Goal: Check status: Check status

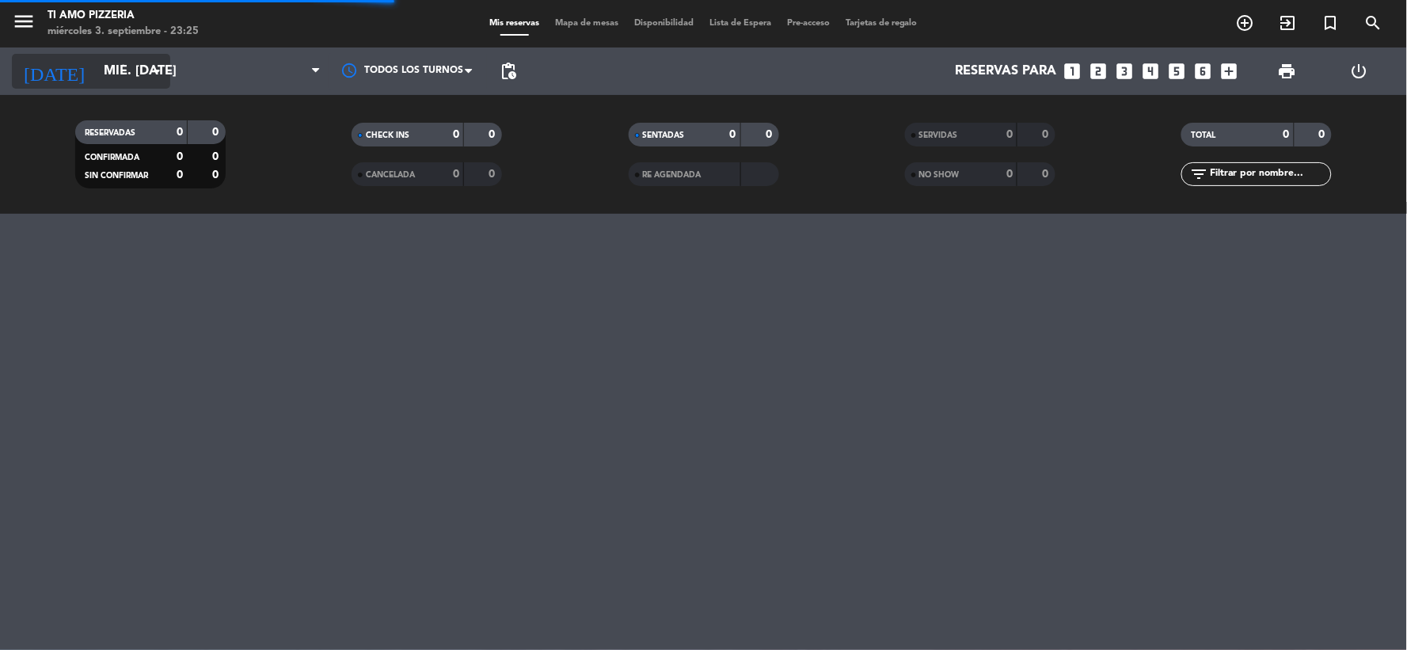
click at [138, 71] on input "mié. [DATE]" at bounding box center [180, 71] width 168 height 31
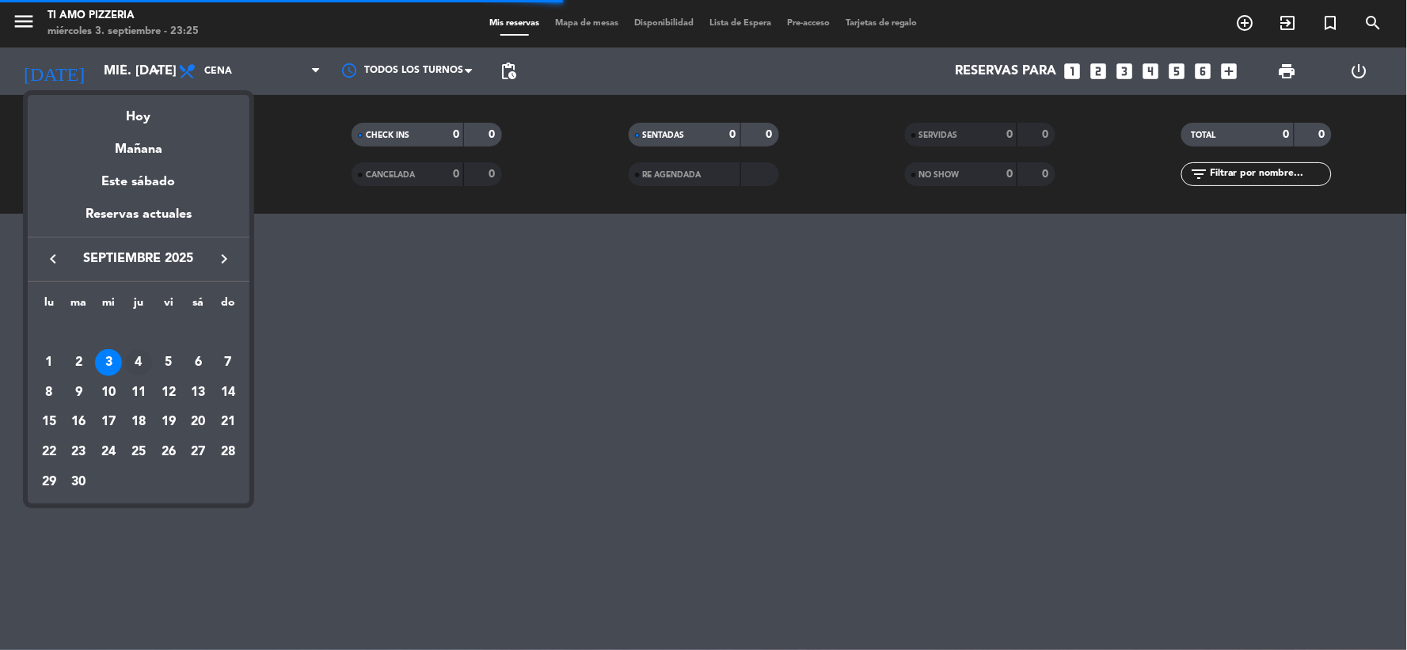
click at [135, 366] on div "4" at bounding box center [138, 362] width 27 height 27
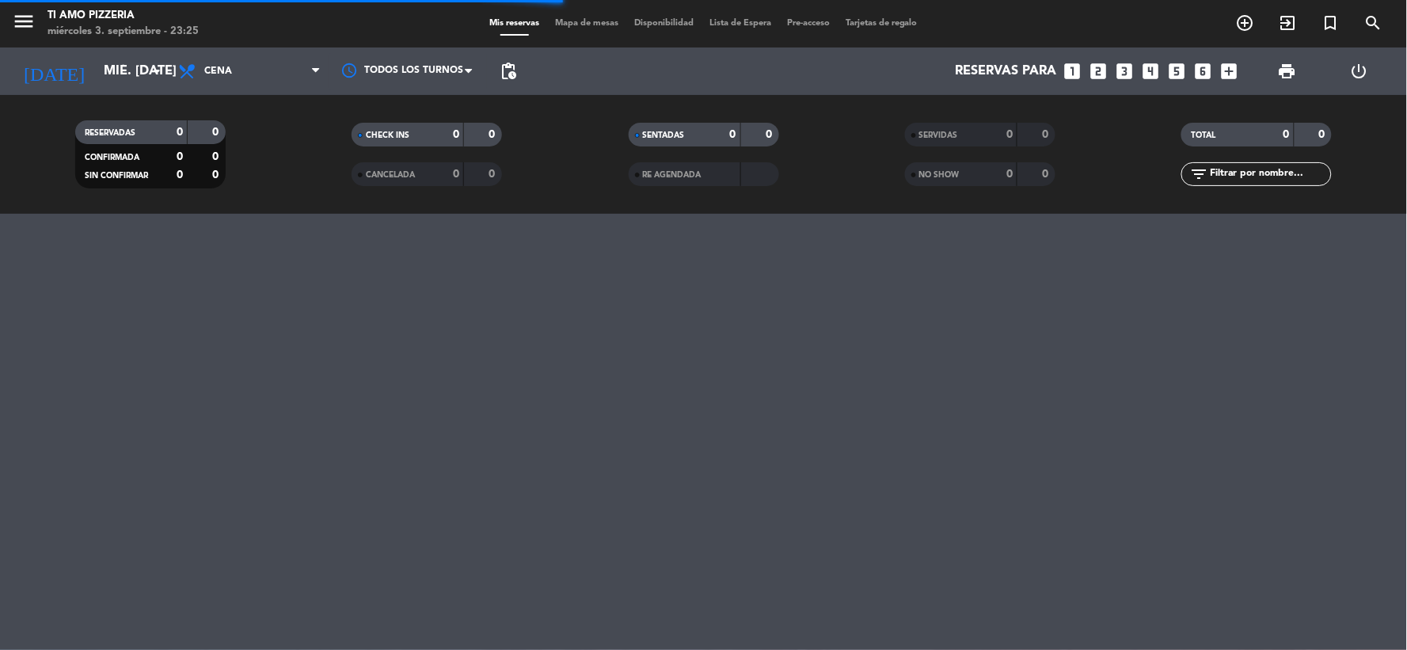
type input "[DEMOGRAPHIC_DATA] [DATE]"
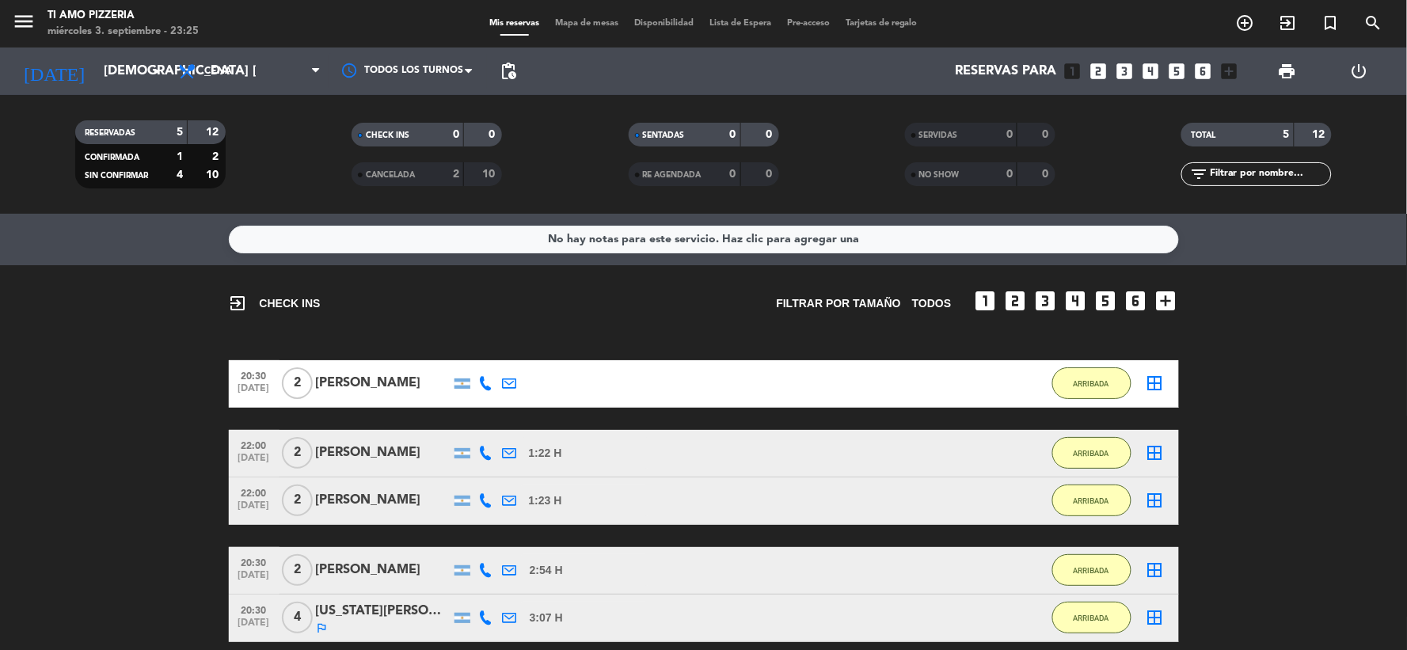
scroll to position [140, 0]
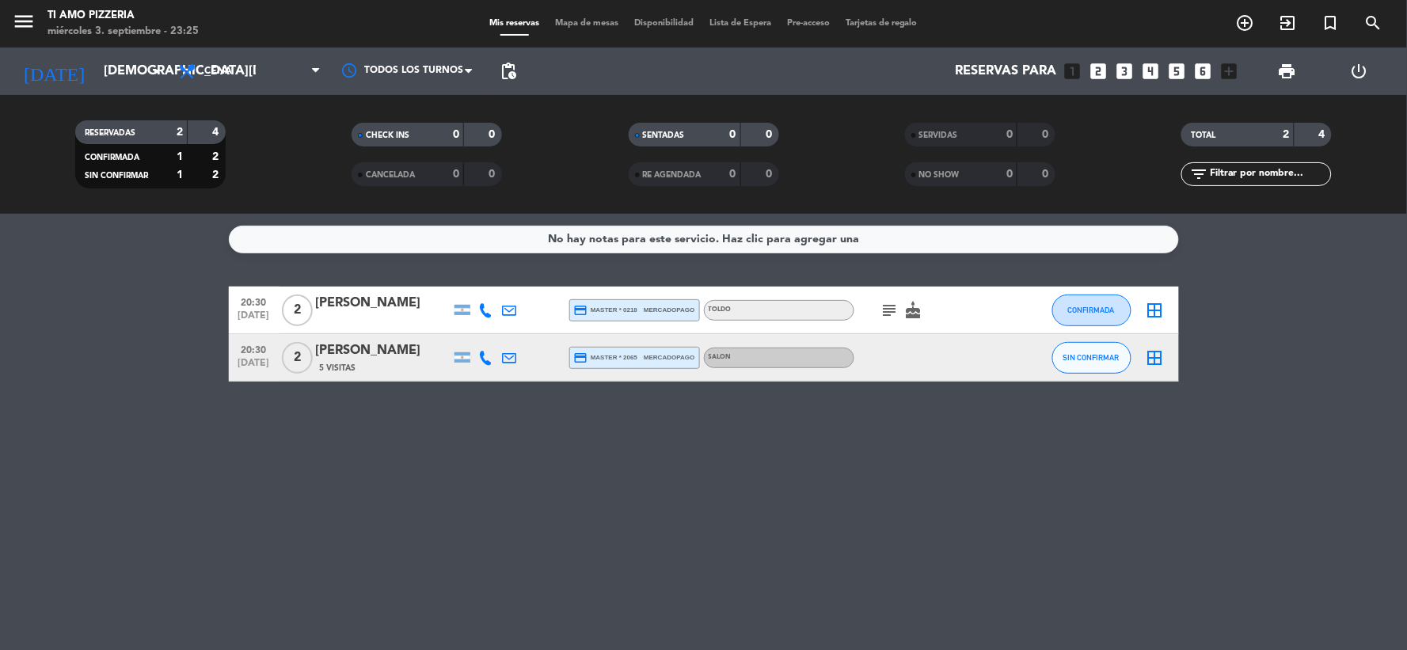
click at [882, 317] on icon "subject" at bounding box center [889, 310] width 19 height 19
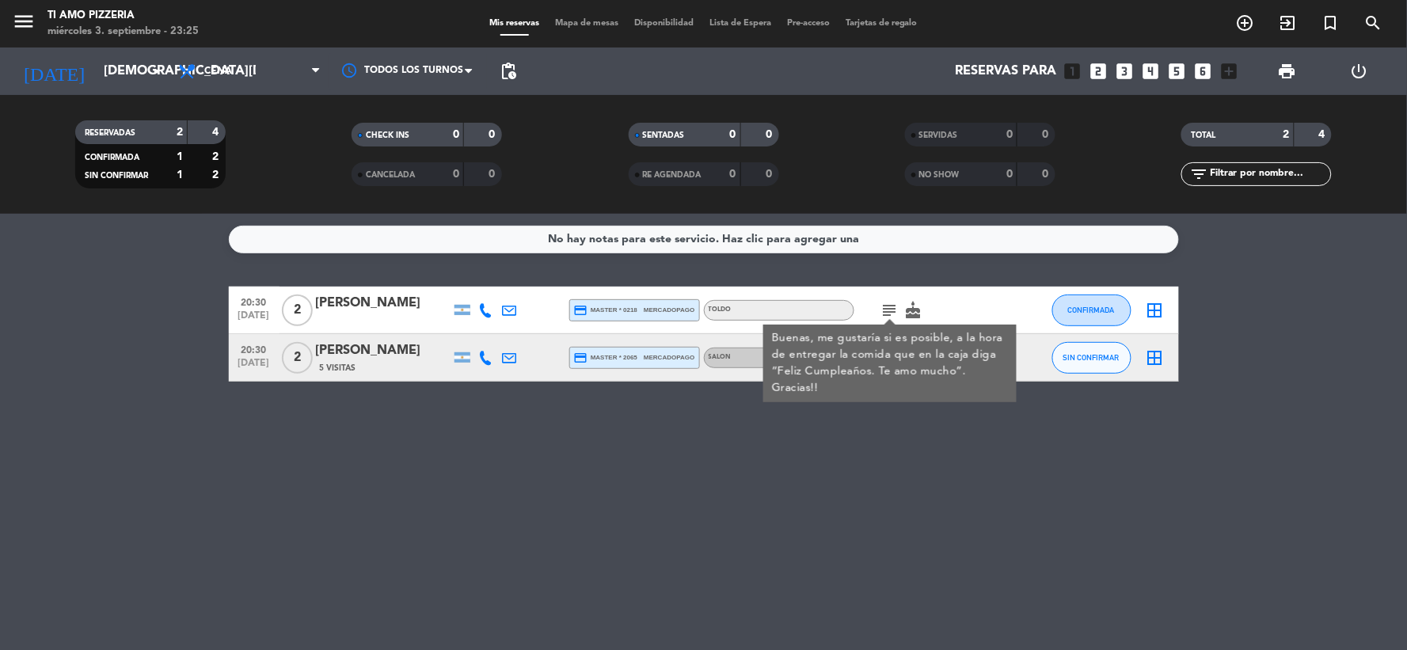
click at [885, 531] on div "No hay notas para este servicio. Haz clic para agregar una 20:30 sep. 4 2 Benja…" at bounding box center [703, 432] width 1407 height 436
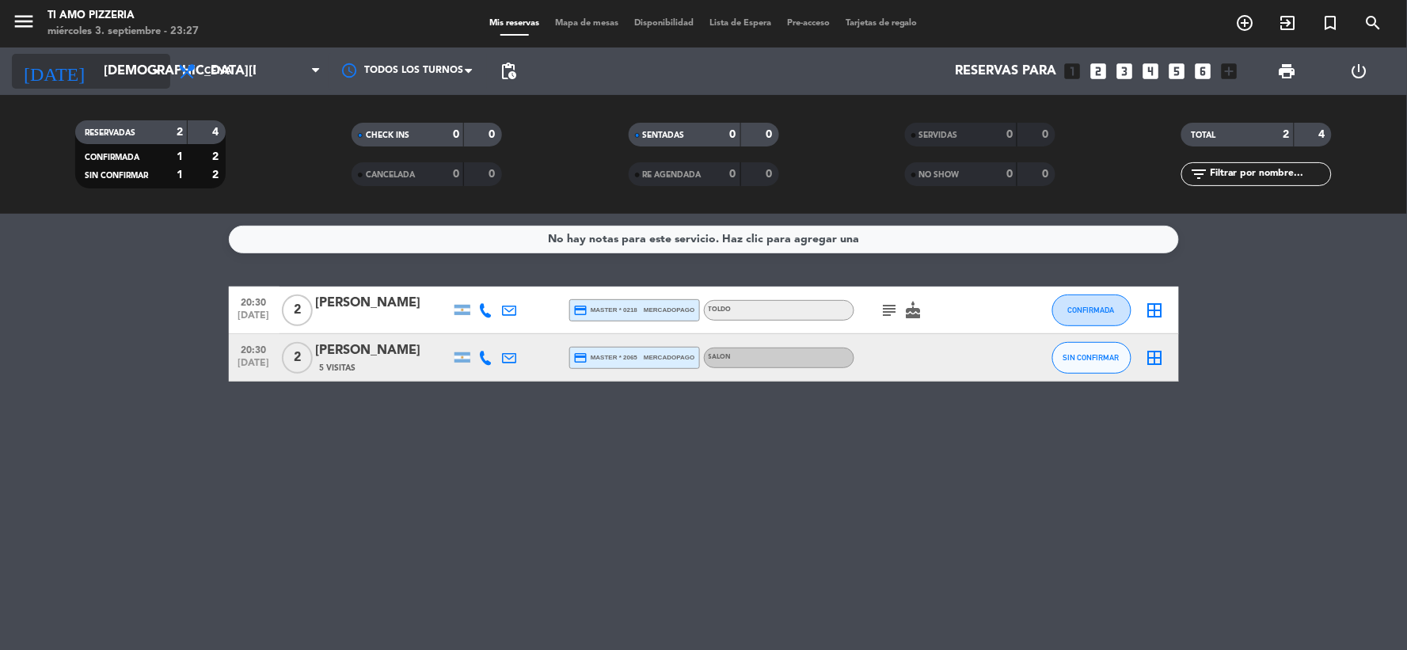
click at [151, 80] on icon "arrow_drop_down" at bounding box center [156, 71] width 19 height 19
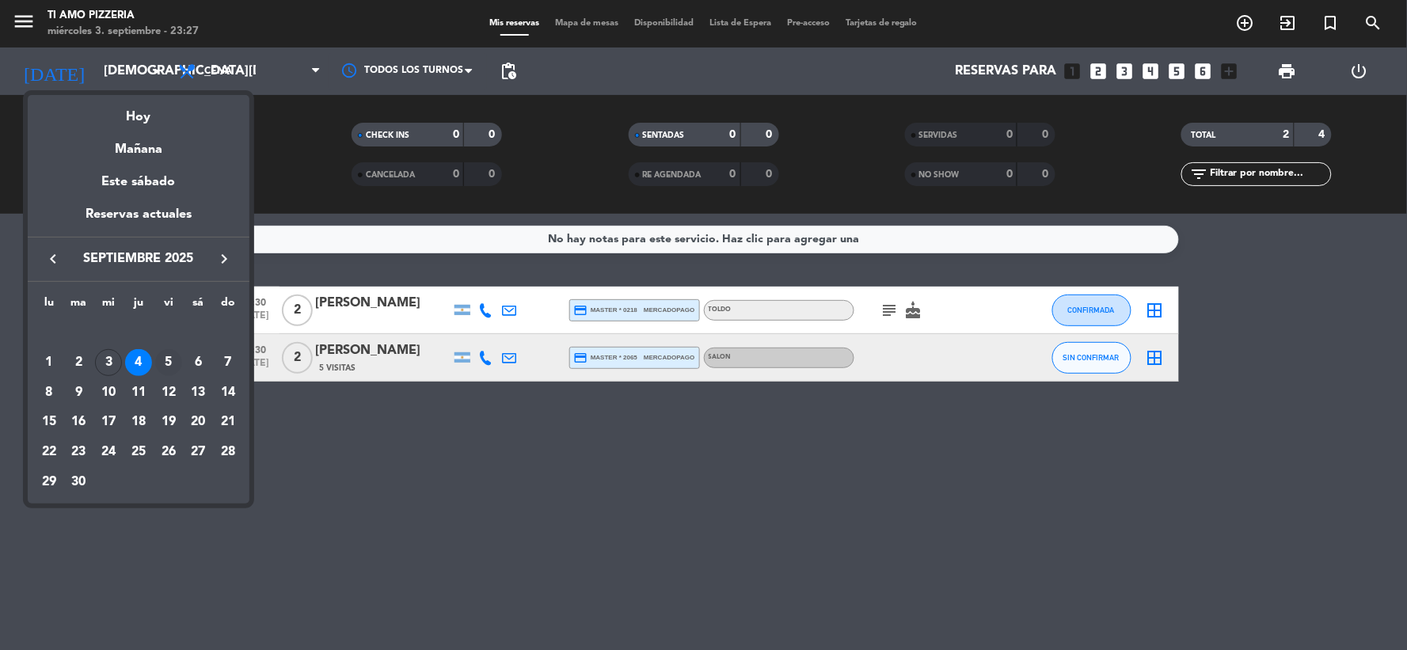
click at [177, 367] on div "5" at bounding box center [168, 362] width 27 height 27
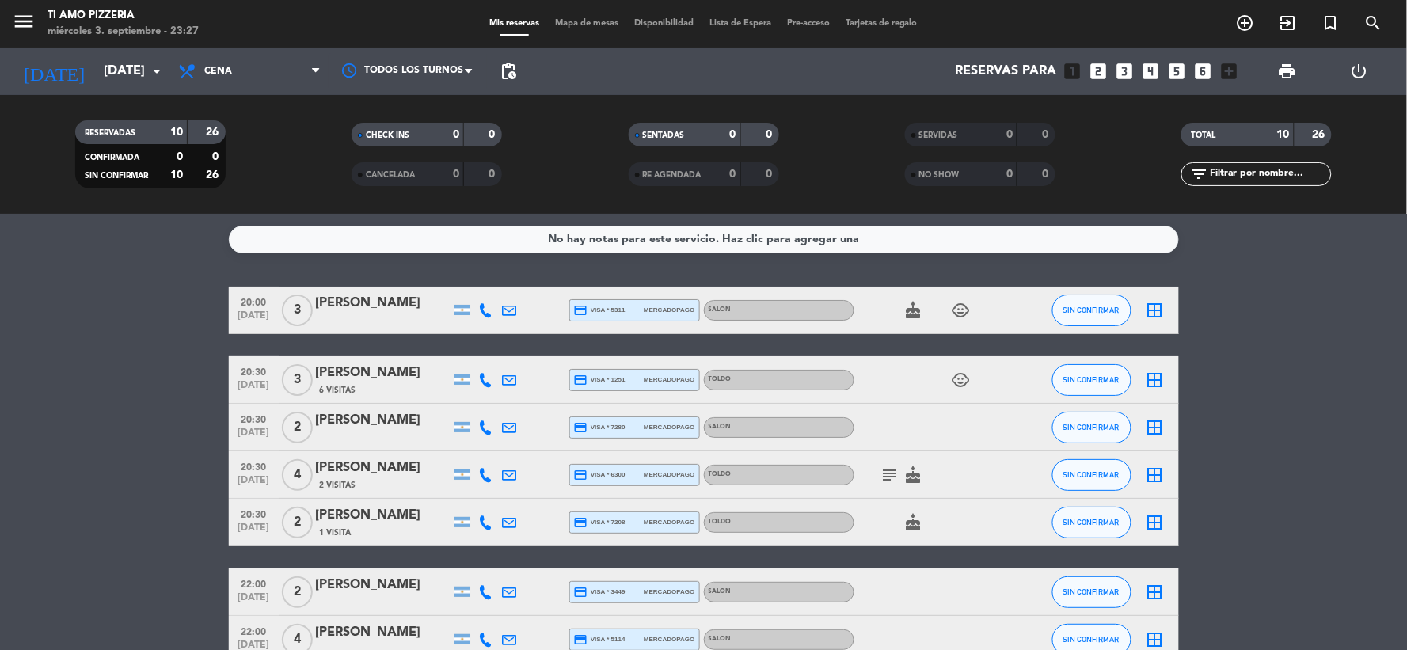
click at [885, 470] on icon "subject" at bounding box center [889, 475] width 19 height 19
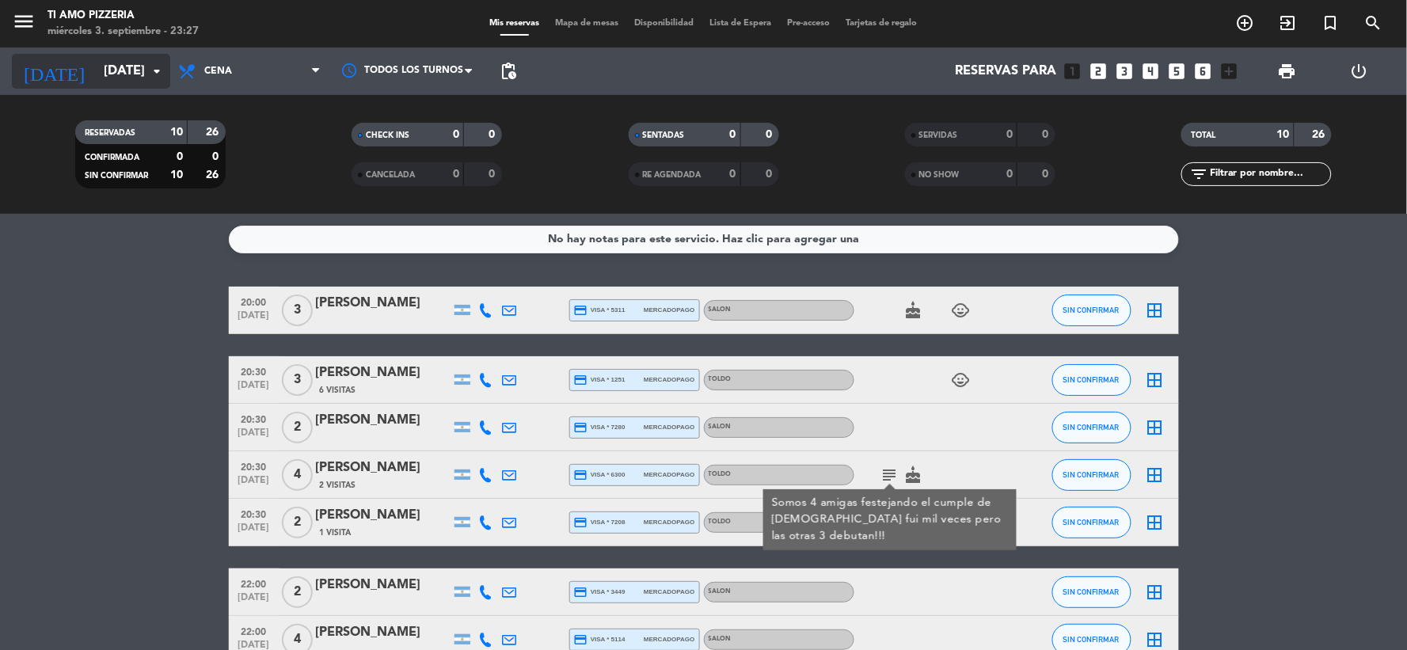
click at [143, 60] on input "vie. 5 sep." at bounding box center [180, 71] width 168 height 31
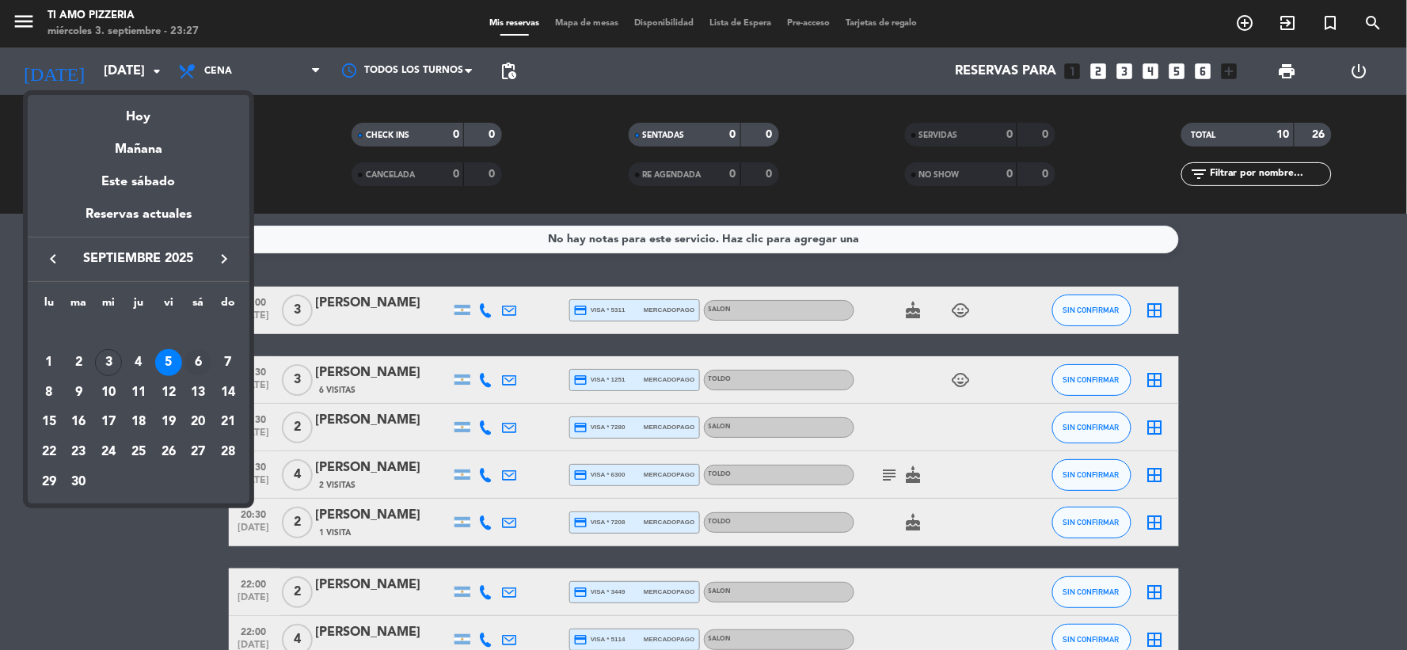
click at [201, 370] on div "6" at bounding box center [197, 362] width 27 height 27
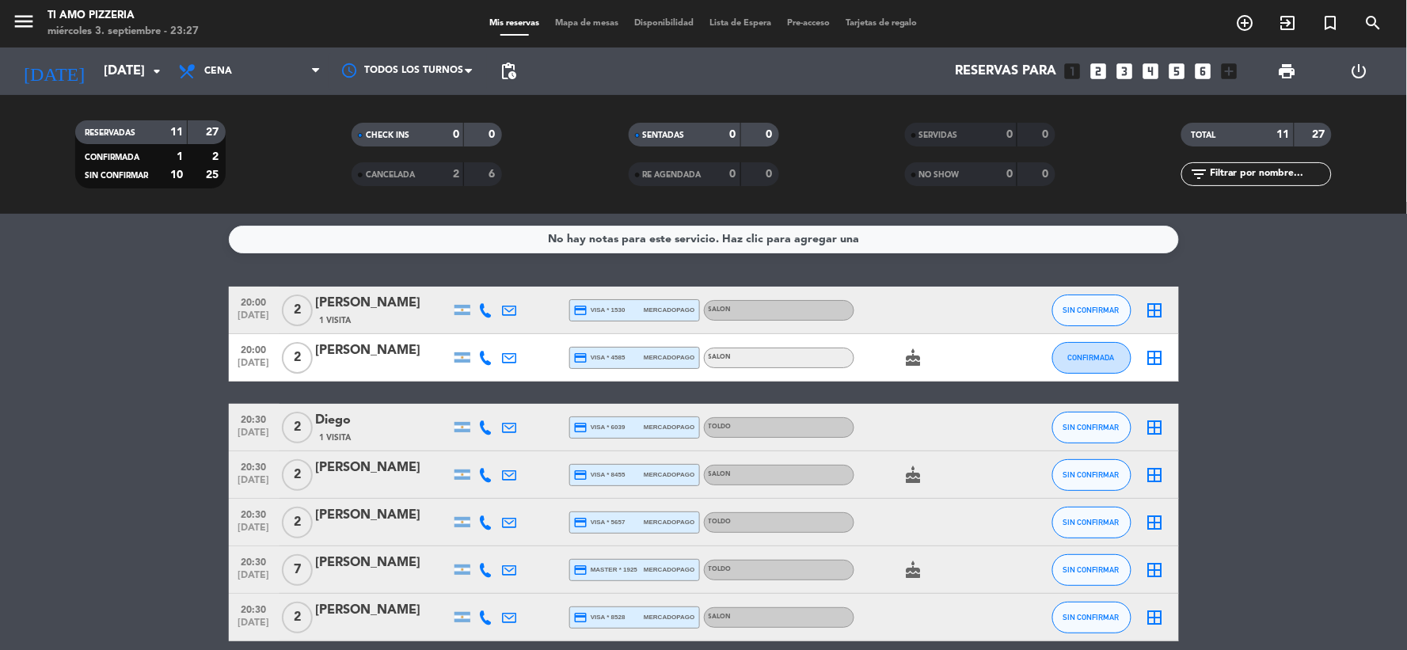
click at [285, 74] on span "Cena" at bounding box center [249, 71] width 158 height 35
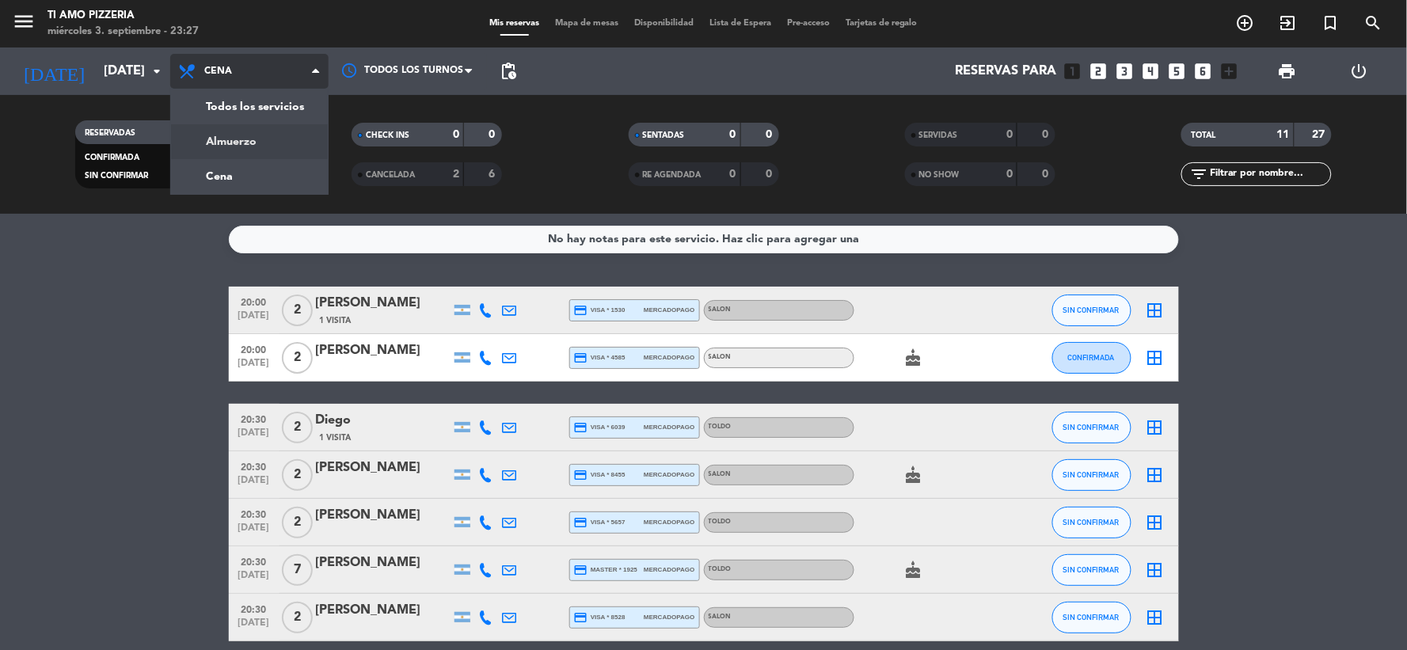
click at [257, 154] on div "menu TI AMO PIZZERIA miércoles 3. septiembre - 23:27 Mis reservas Mapa de mesas…" at bounding box center [703, 107] width 1407 height 214
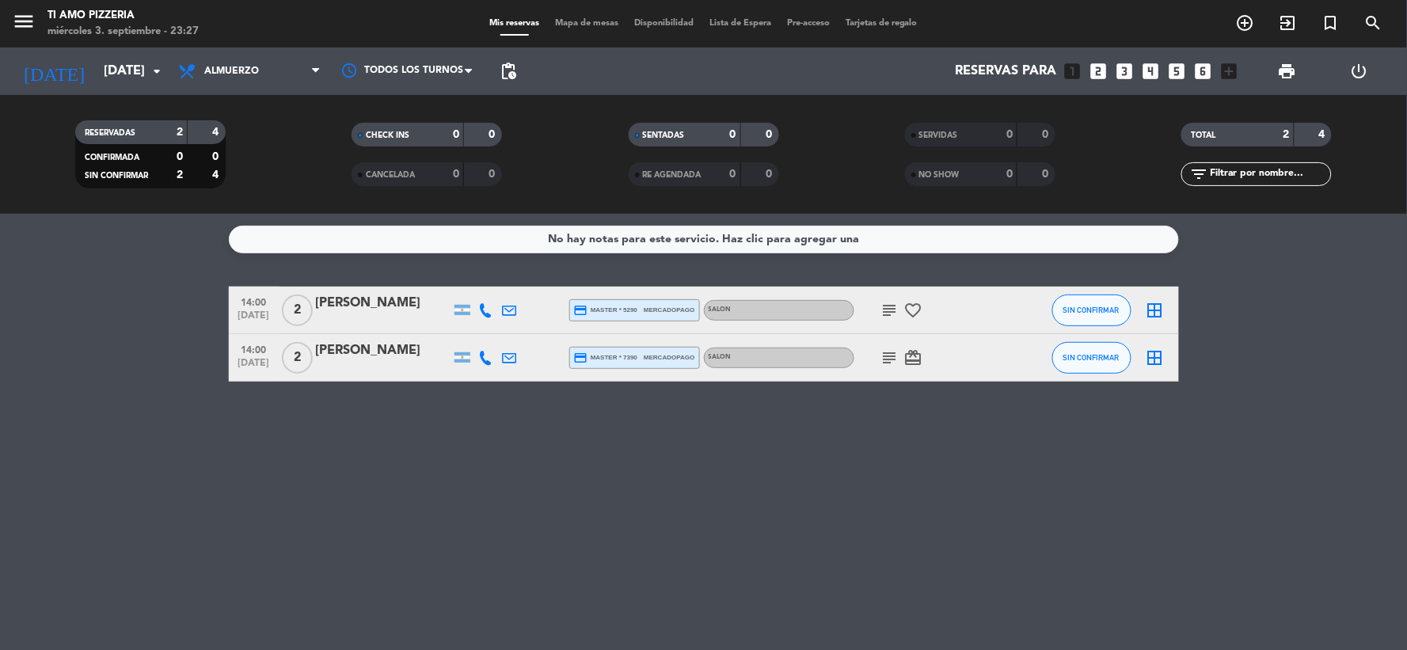
click at [882, 315] on icon "subject" at bounding box center [889, 310] width 19 height 19
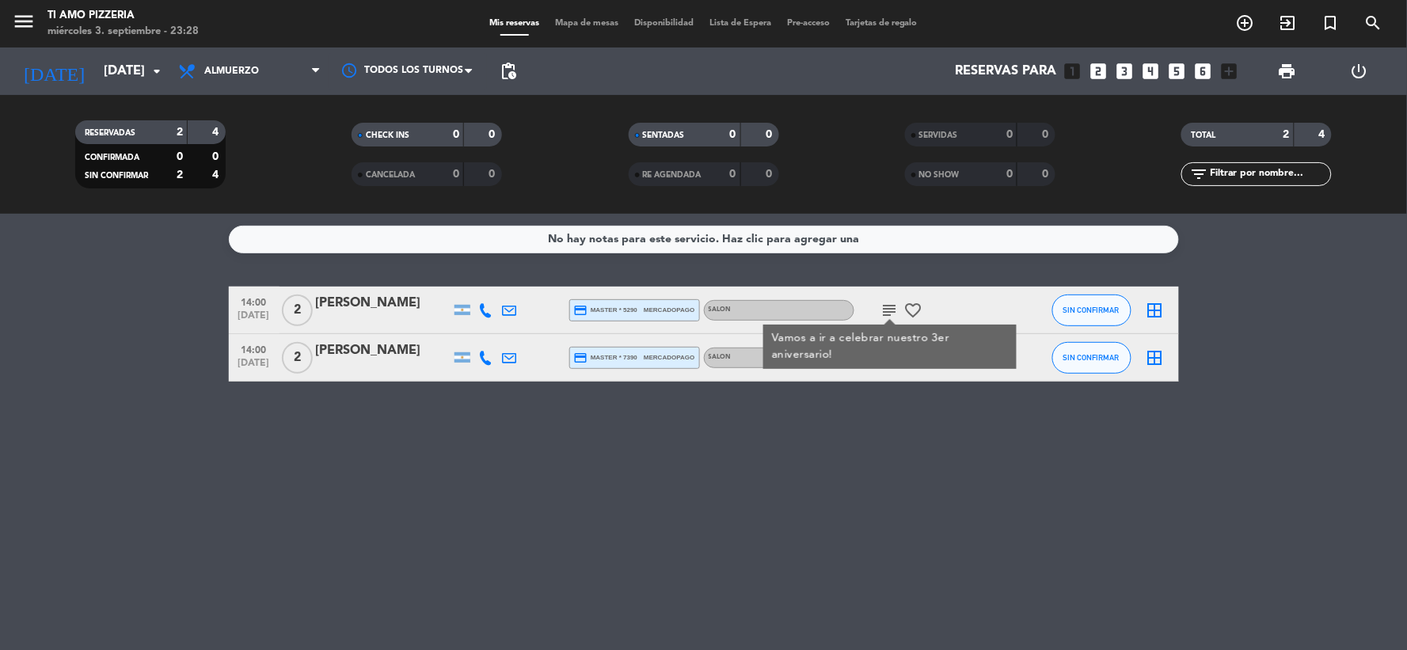
click at [890, 399] on div "No hay notas para este servicio. Haz clic para agregar una 14:00 sep. 6 2 Julia…" at bounding box center [703, 432] width 1407 height 436
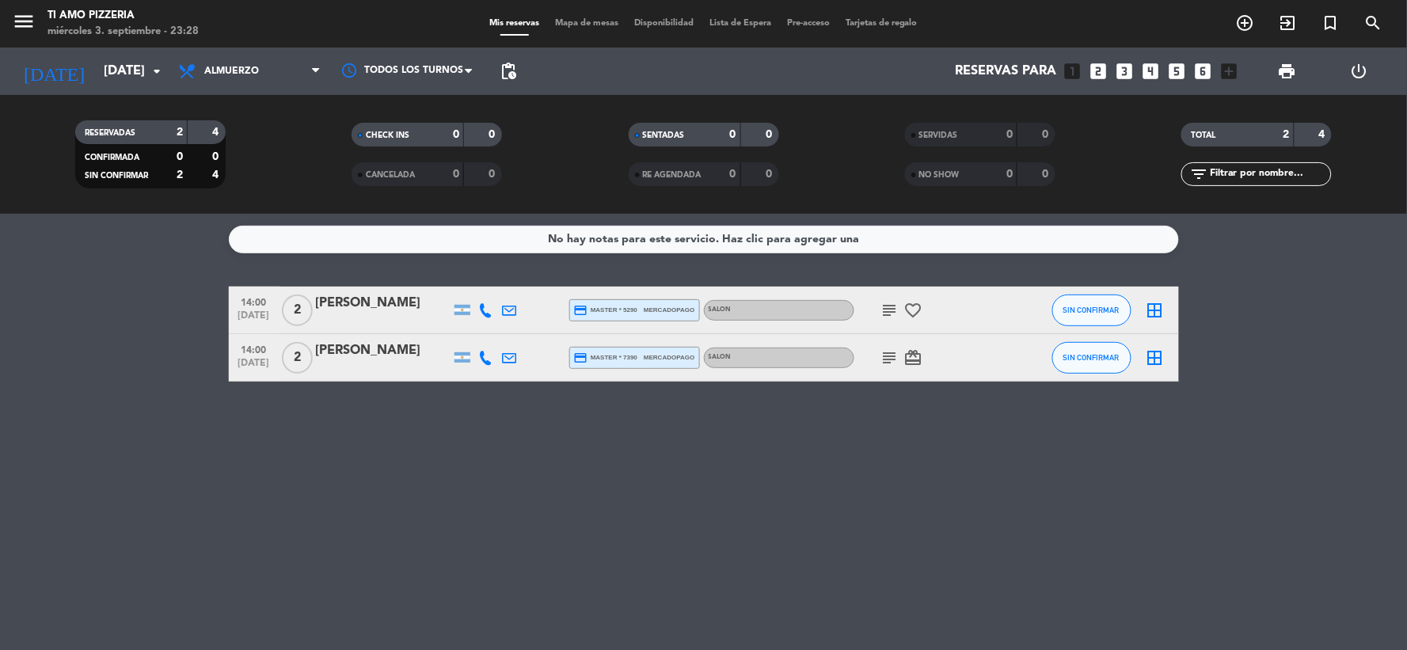
click at [884, 359] on icon "subject" at bounding box center [889, 357] width 19 height 19
drag, startPoint x: 831, startPoint y: 422, endPoint x: 674, endPoint y: 280, distance: 212.5
click at [829, 422] on div "No hay notas para este servicio. Haz clic para agregar una 14:00 sep. 6 2 Julia…" at bounding box center [703, 432] width 1407 height 436
click at [220, 64] on span "Almuerzo" at bounding box center [249, 71] width 158 height 35
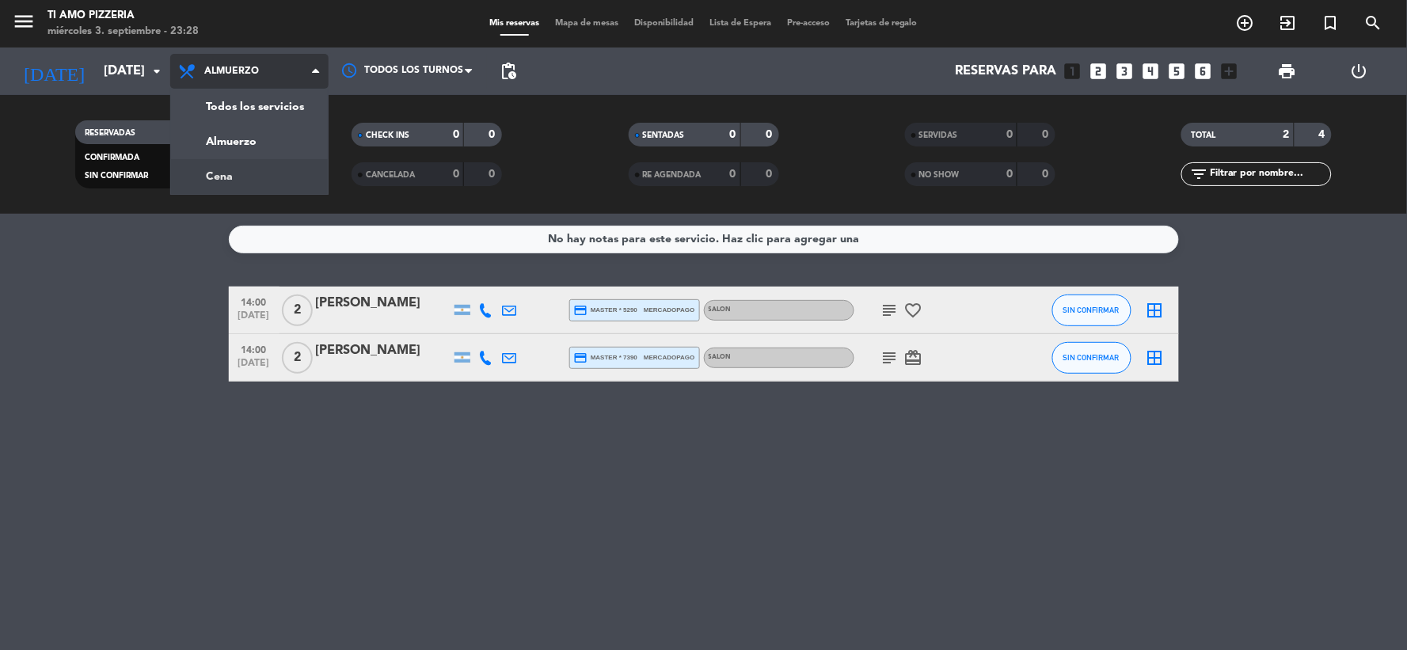
click at [242, 166] on div "menu TI AMO PIZZERIA miércoles 3. septiembre - 23:28 Mis reservas Mapa de mesas…" at bounding box center [703, 107] width 1407 height 214
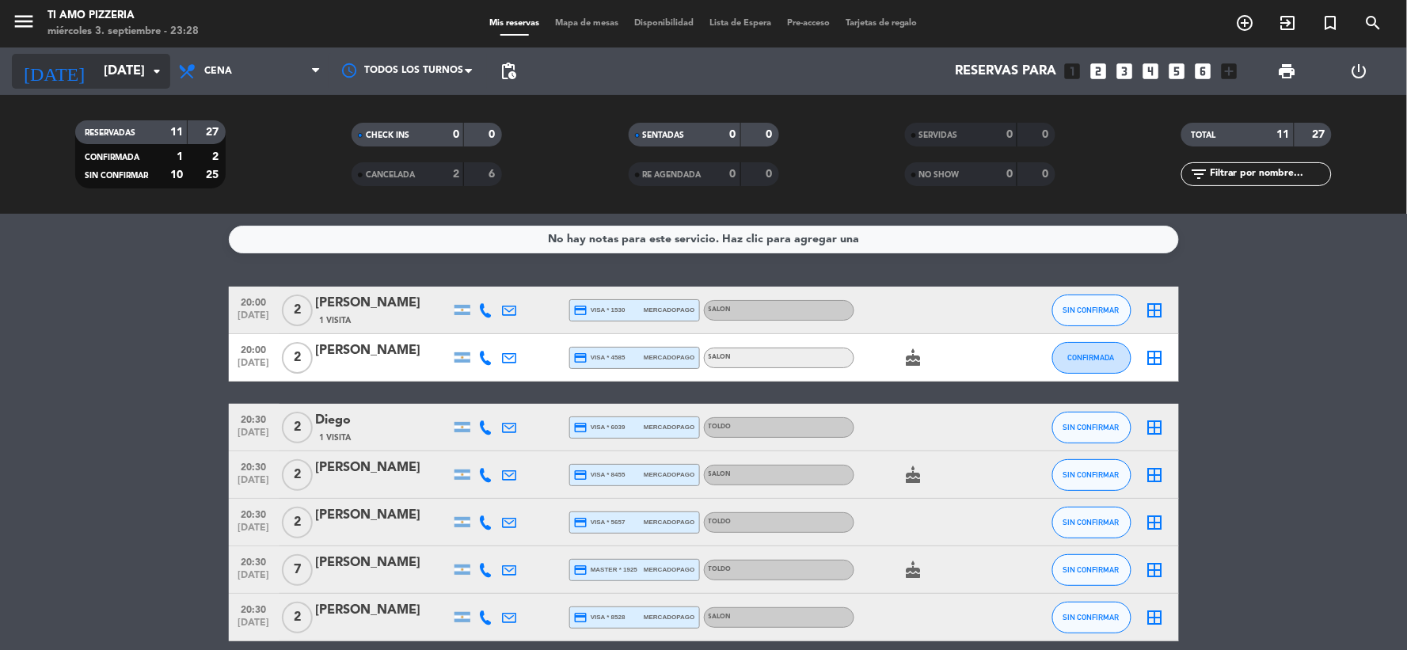
click at [143, 66] on input "sáb. 6 sep." at bounding box center [180, 71] width 168 height 31
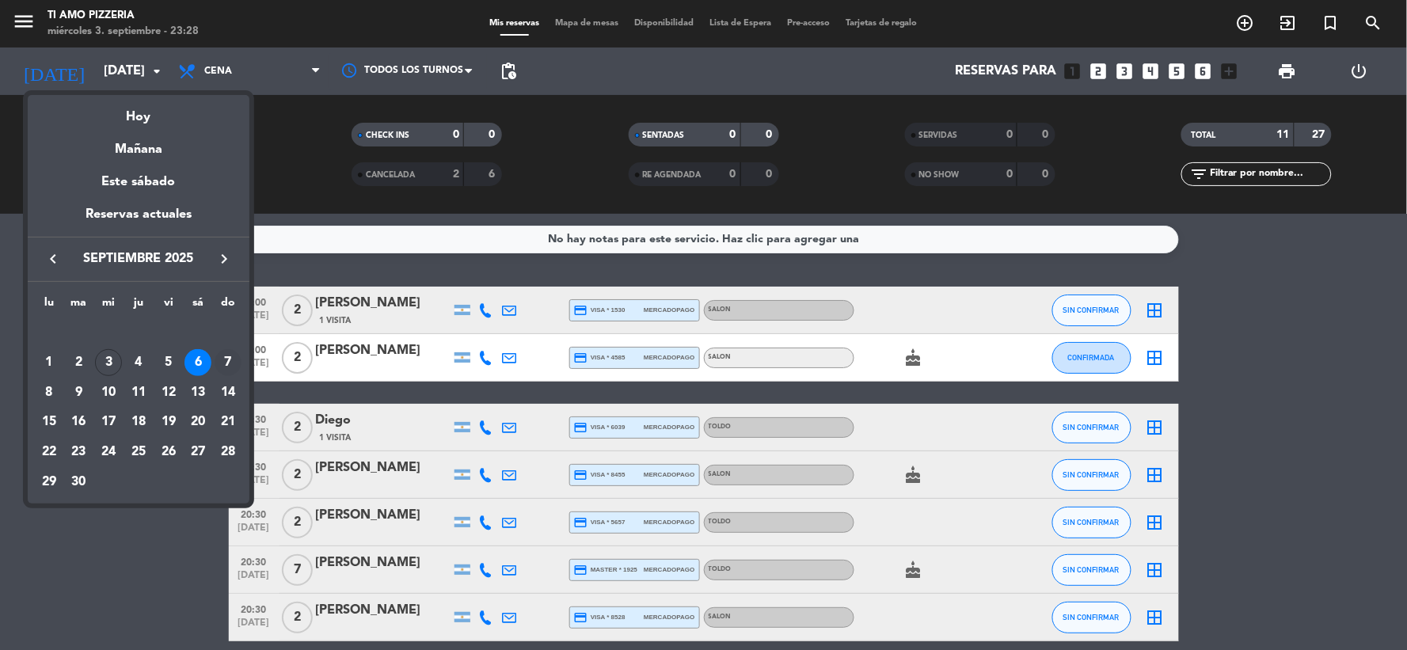
click at [219, 352] on div "7" at bounding box center [228, 362] width 27 height 27
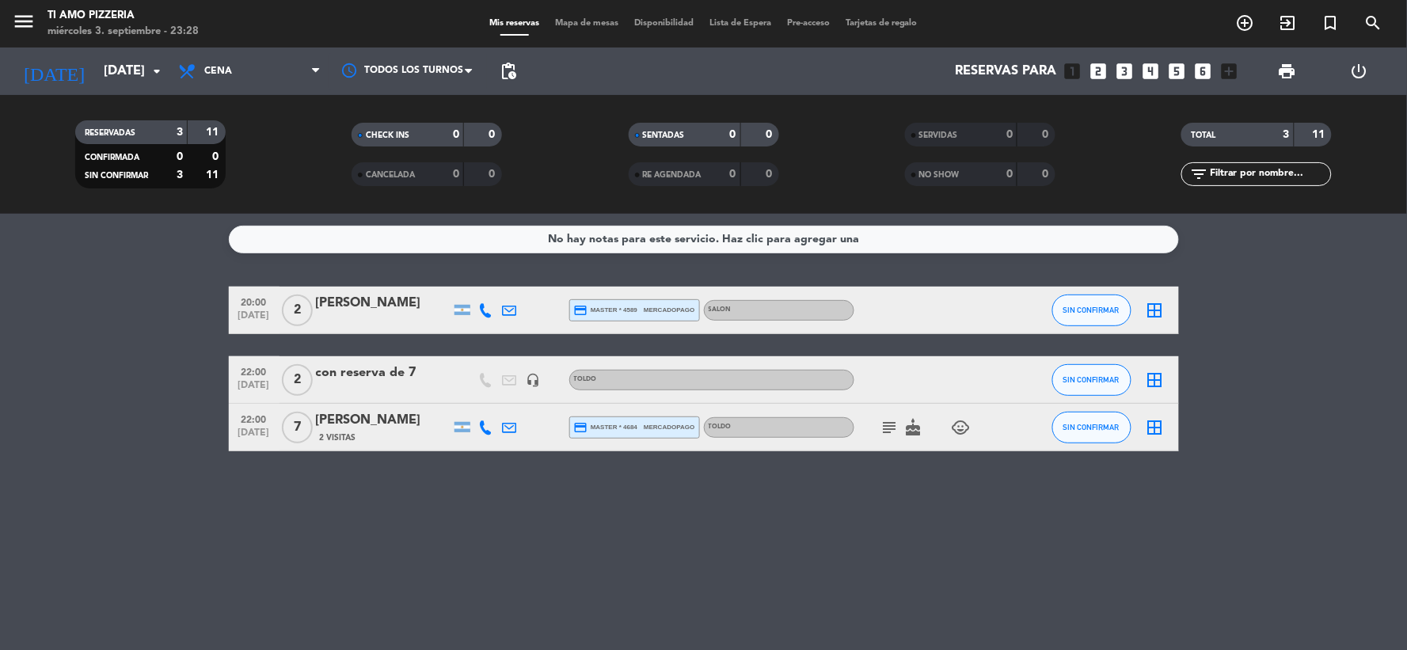
click at [889, 426] on icon "subject" at bounding box center [889, 427] width 19 height 19
click at [265, 68] on span "Cena" at bounding box center [249, 71] width 158 height 35
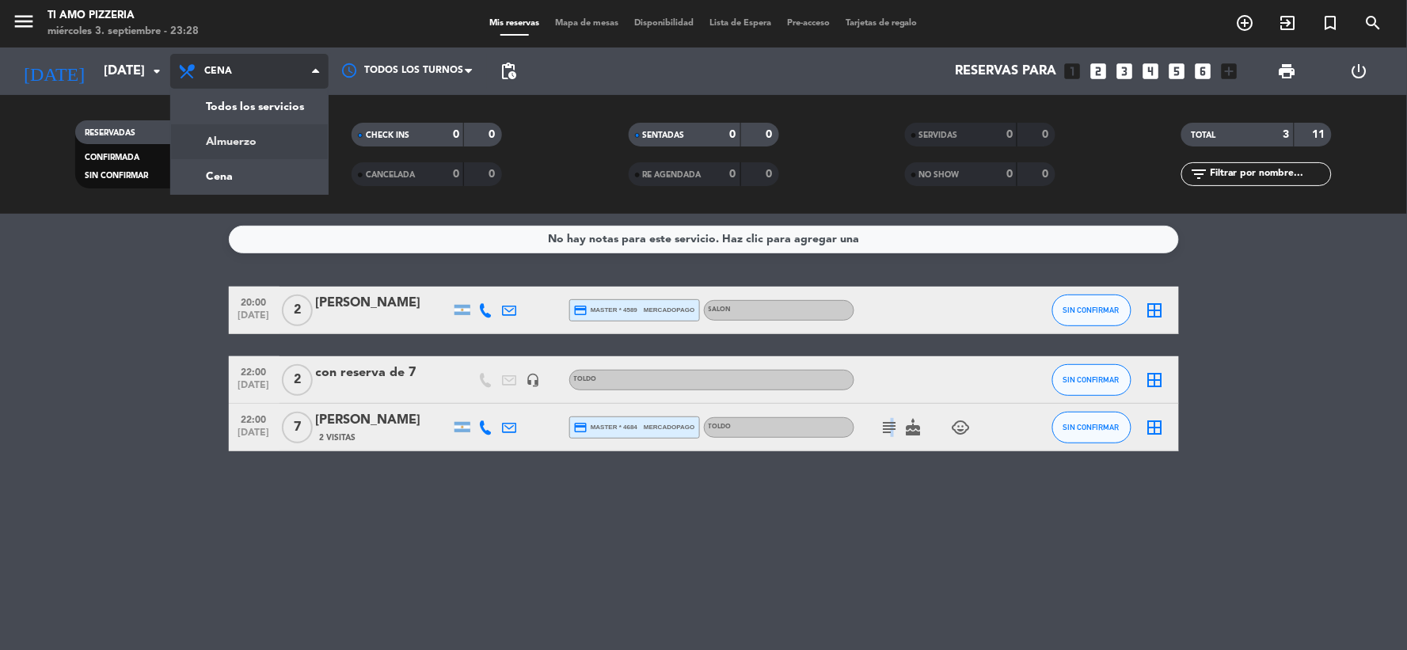
click at [262, 144] on div "menu TI AMO PIZZERIA miércoles 3. septiembre - 23:28 Mis reservas Mapa de mesas…" at bounding box center [703, 107] width 1407 height 214
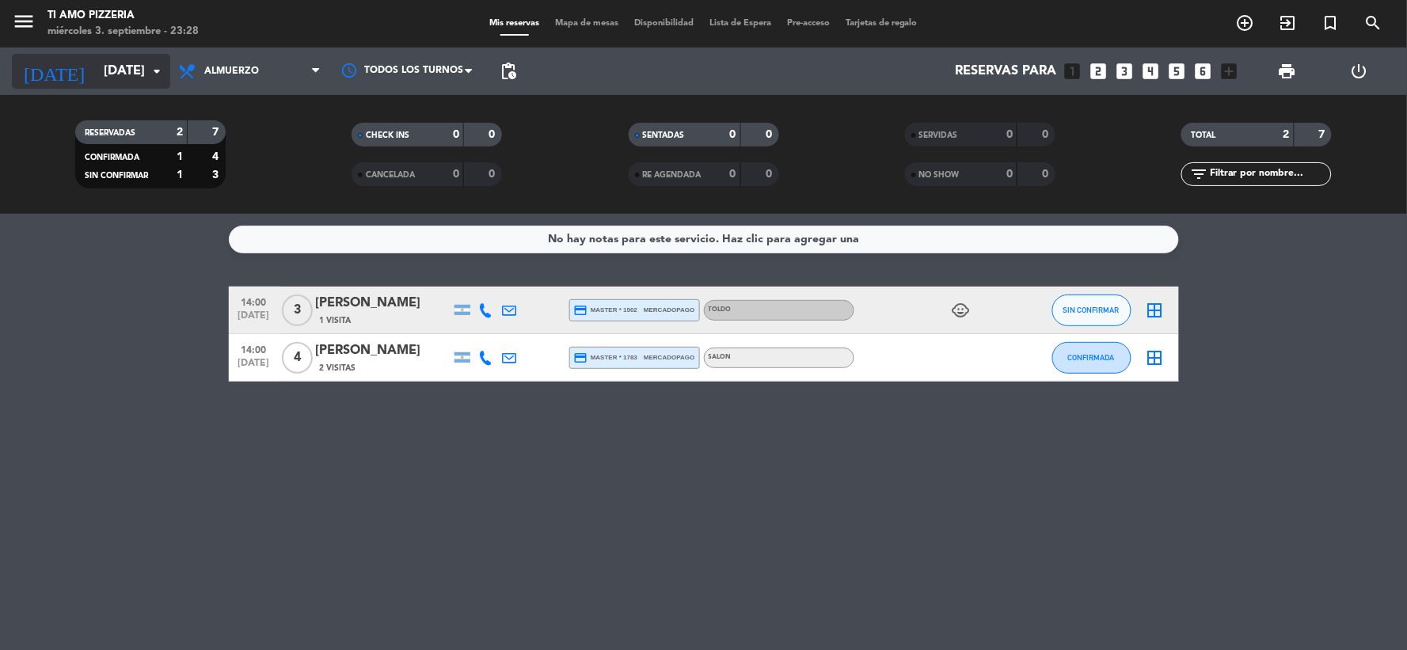
click at [137, 66] on input "dom. 7 sep." at bounding box center [180, 71] width 168 height 31
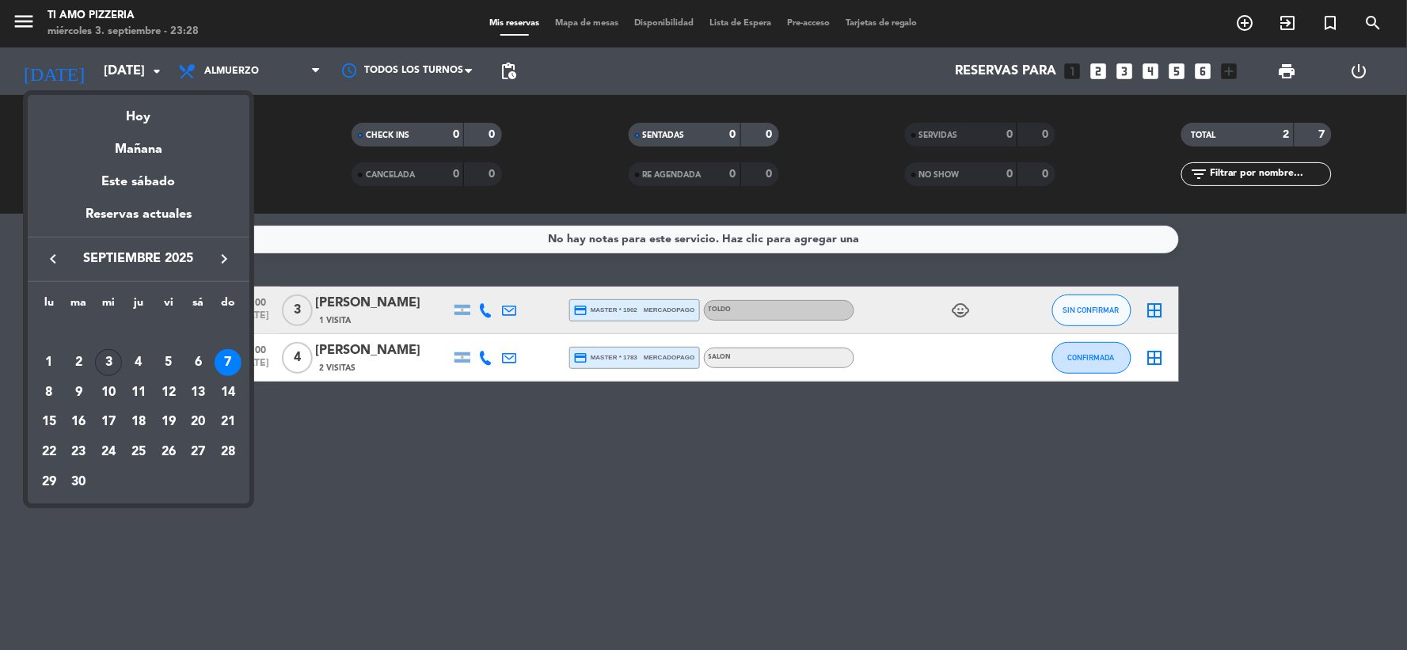
click at [103, 352] on div "3" at bounding box center [108, 362] width 27 height 27
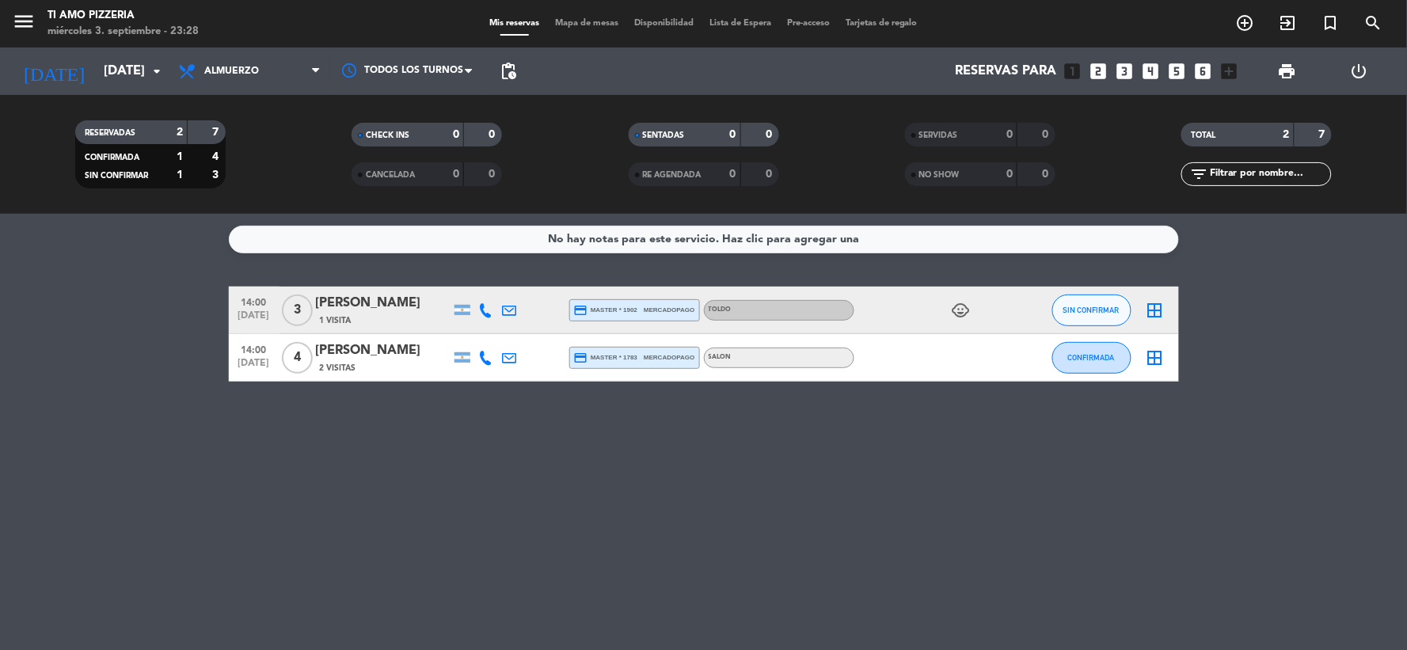
type input "mié. [DATE]"
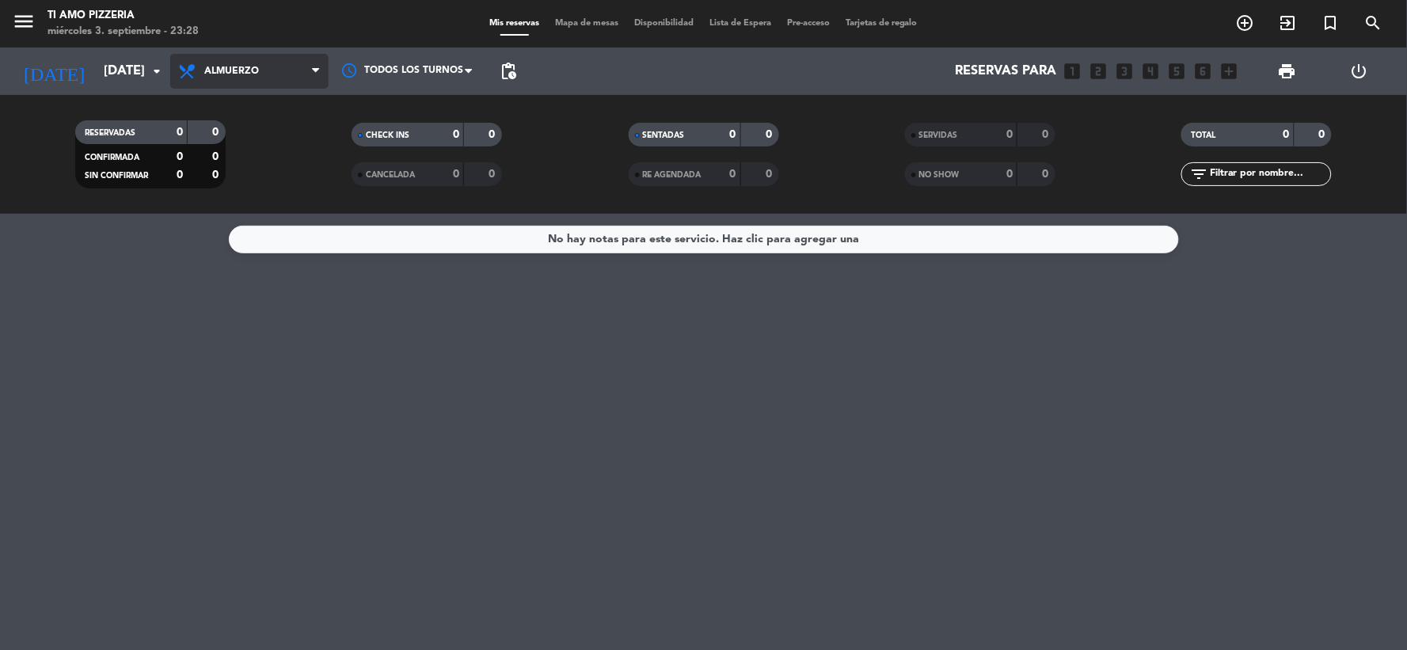
click at [242, 56] on span "Almuerzo" at bounding box center [249, 71] width 158 height 35
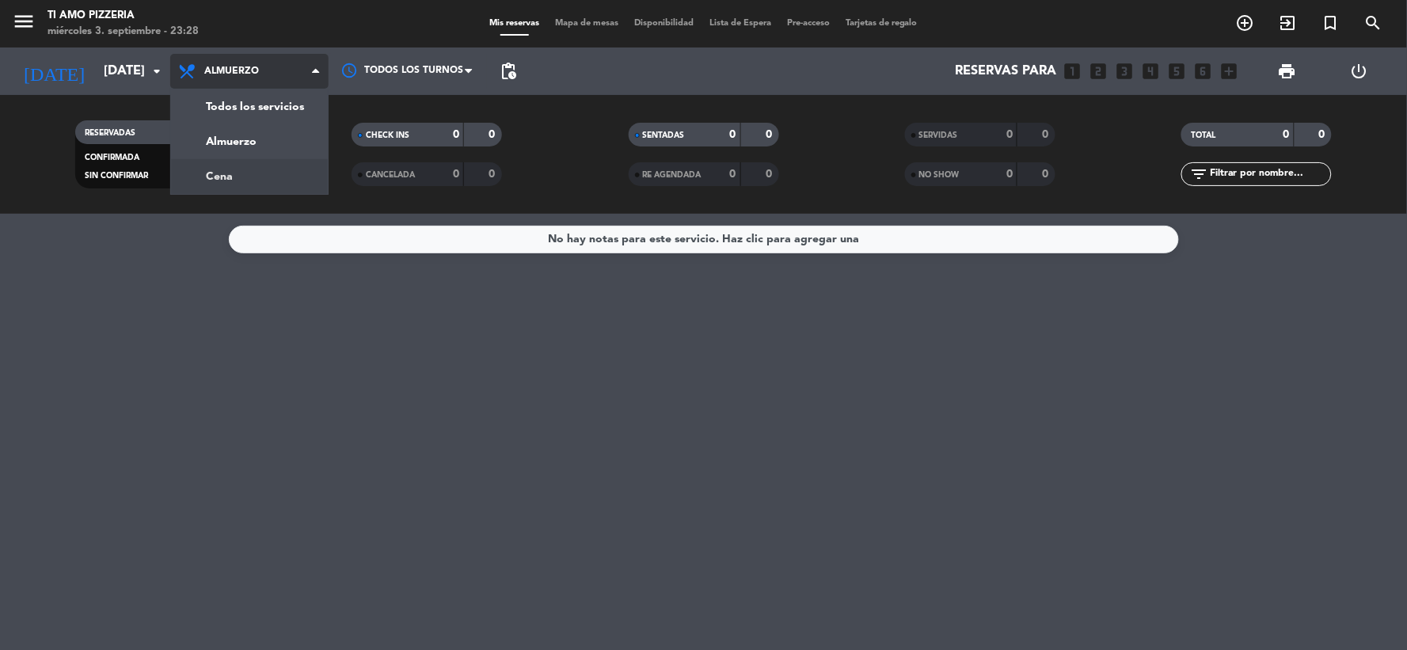
click at [268, 179] on div "menu TI AMO PIZZERIA miércoles 3. septiembre - 23:28 Mis reservas Mapa de mesas…" at bounding box center [703, 107] width 1407 height 214
